Goal: Find specific page/section: Locate a particular part of the current website

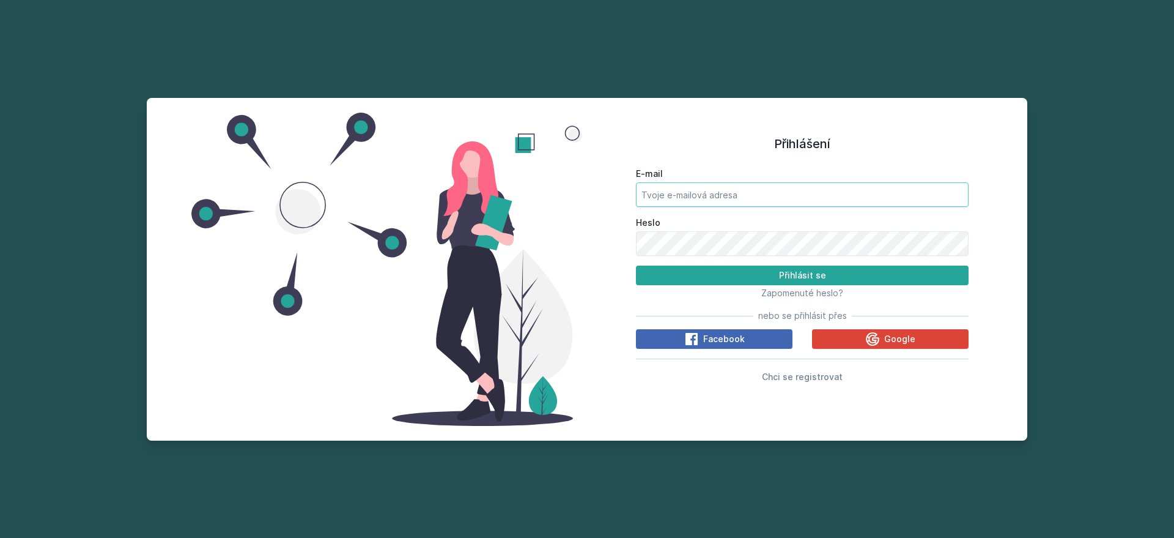
click at [752, 188] on input "E-mail" at bounding box center [802, 194] width 333 height 24
type input "[EMAIL_ADDRESS][DOMAIN_NAME]"
click at [636, 265] on button "Přihlásit se" at bounding box center [802, 275] width 333 height 20
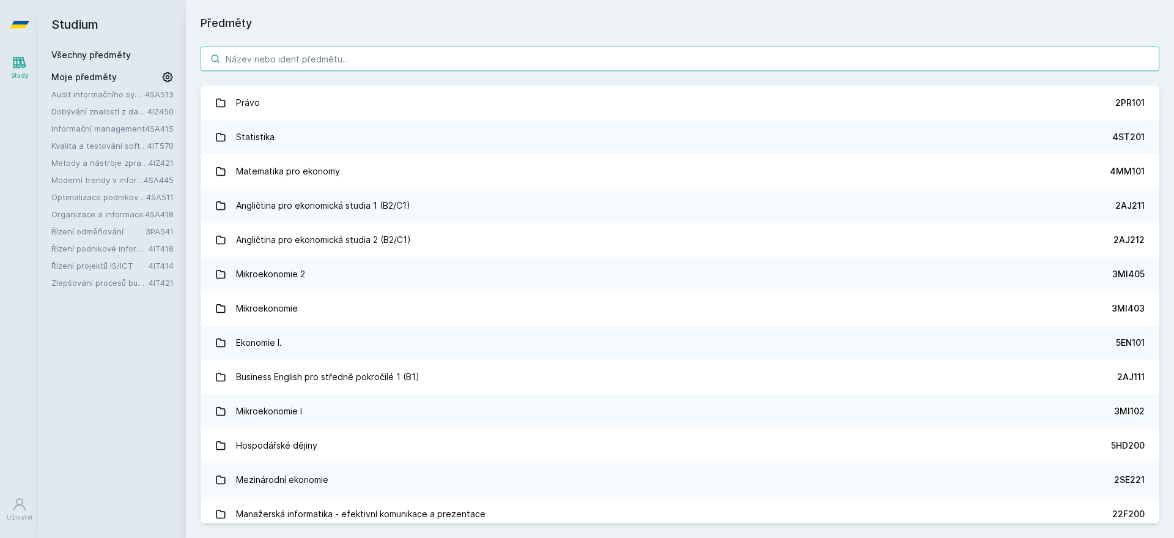
click at [391, 57] on input "search" at bounding box center [680, 58] width 959 height 24
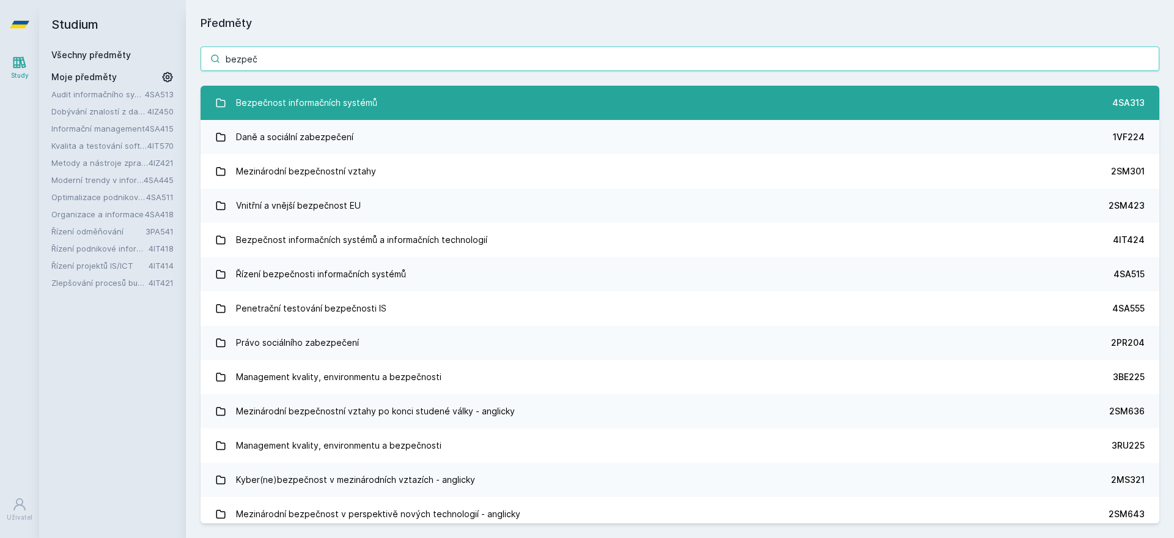
type input "bezpeč"
click at [346, 94] on div "Bezpečnost informačních systémů" at bounding box center [306, 103] width 141 height 24
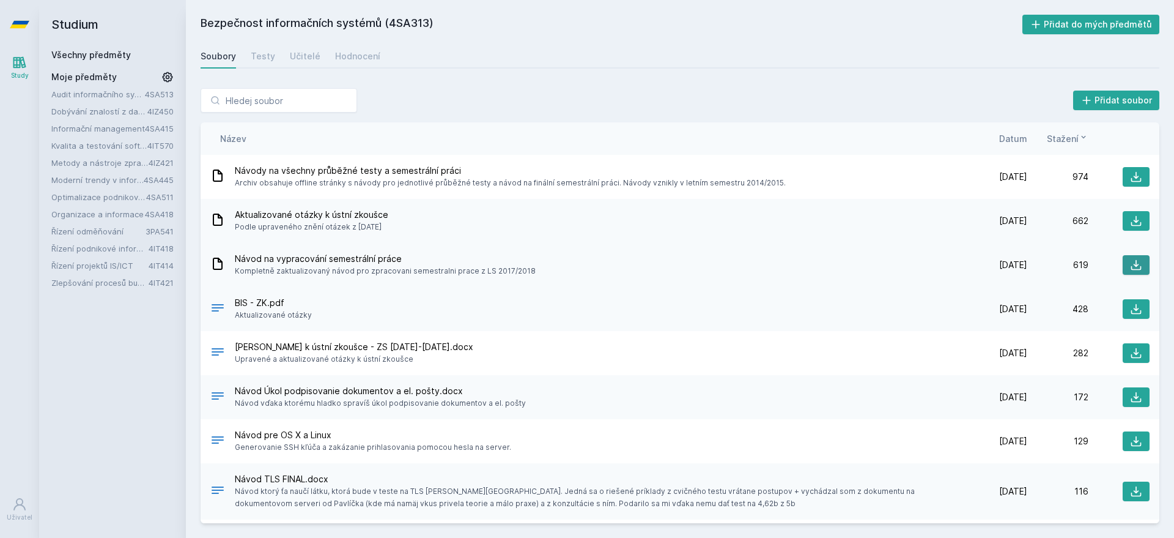
click at [1130, 264] on icon at bounding box center [1136, 265] width 12 height 12
click at [1130, 347] on icon at bounding box center [1136, 353] width 12 height 12
